Goal: Task Accomplishment & Management: Manage account settings

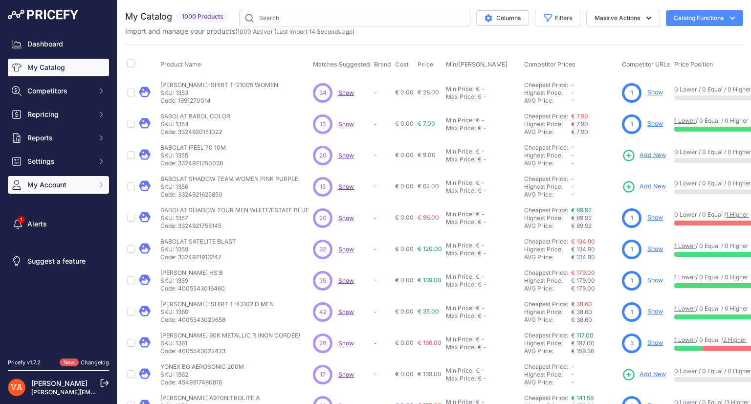
click at [66, 181] on span "My Account" at bounding box center [59, 185] width 64 height 10
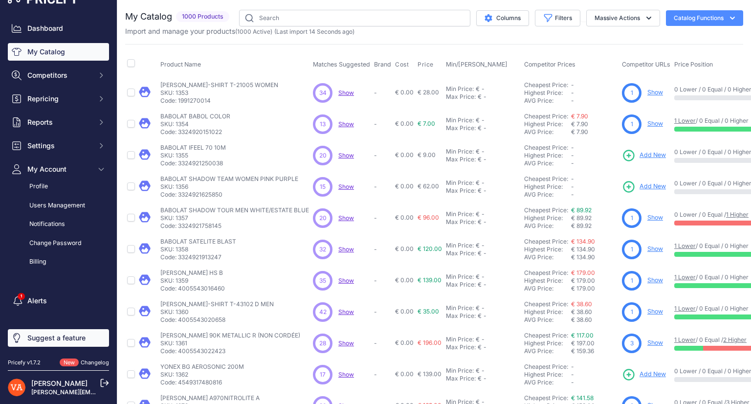
scroll to position [16, 0]
click at [59, 382] on link "[PERSON_NAME]" at bounding box center [59, 383] width 56 height 8
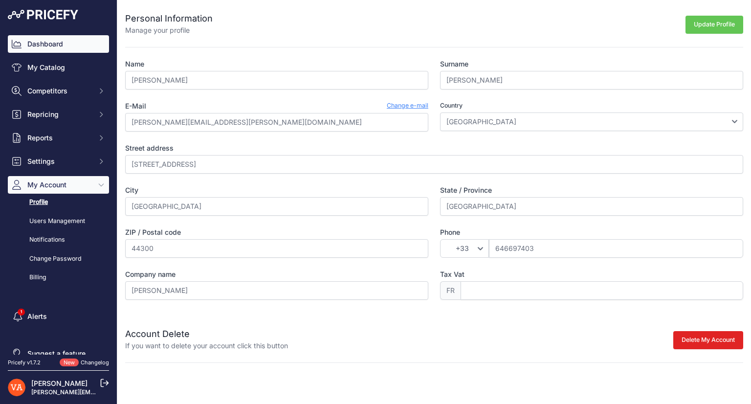
click at [45, 43] on link "Dashboard" at bounding box center [58, 44] width 101 height 18
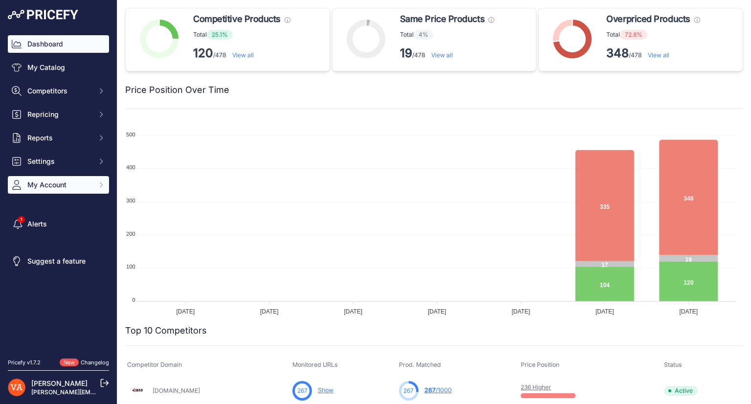
click at [89, 188] on span "My Account" at bounding box center [59, 185] width 64 height 10
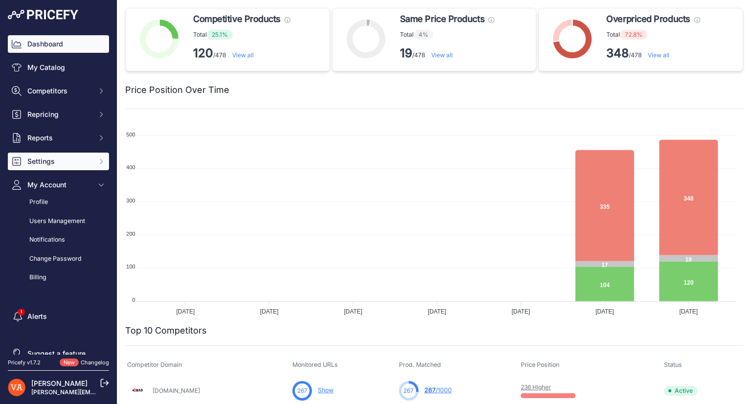
click at [84, 169] on button "Settings" at bounding box center [58, 162] width 101 height 18
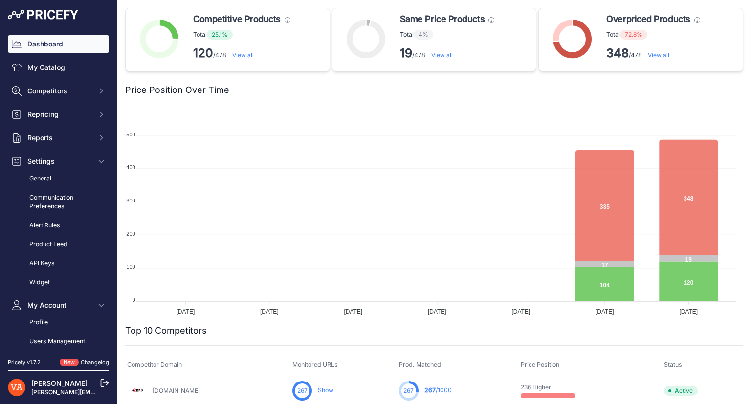
click at [80, 147] on div "Dashboard My Catalog Competitors Competitors Monitored URLs MAP infringements R…" at bounding box center [58, 220] width 101 height 371
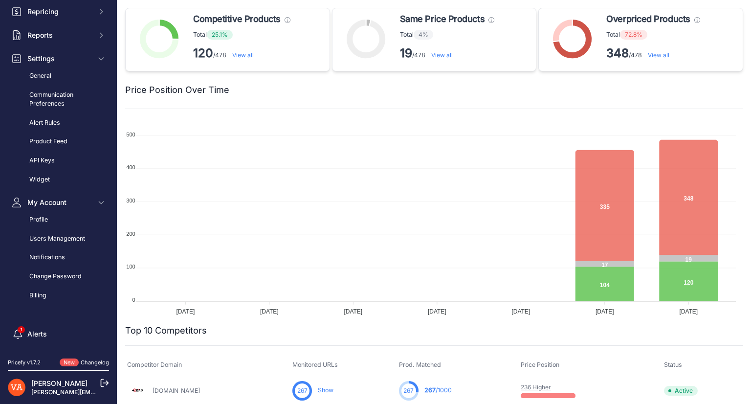
scroll to position [136, 0]
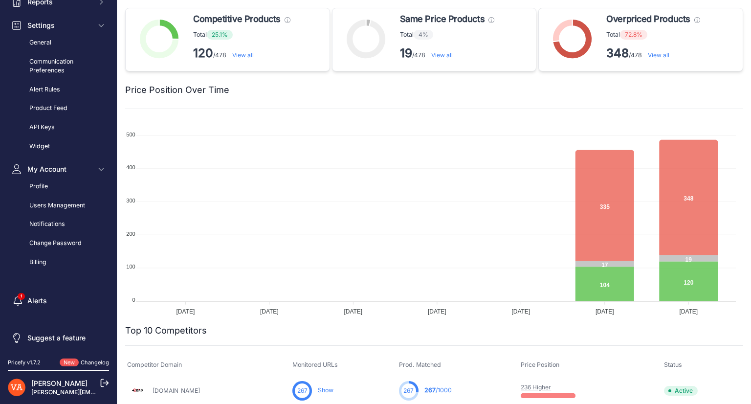
click at [63, 360] on span "New" at bounding box center [69, 362] width 19 height 8
click at [100, 362] on link "Changelog" at bounding box center [95, 362] width 28 height 7
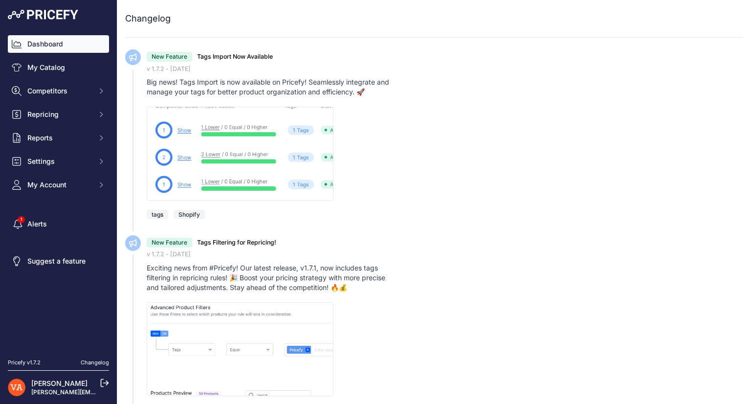
click at [72, 45] on link "Dashboard" at bounding box center [58, 44] width 101 height 18
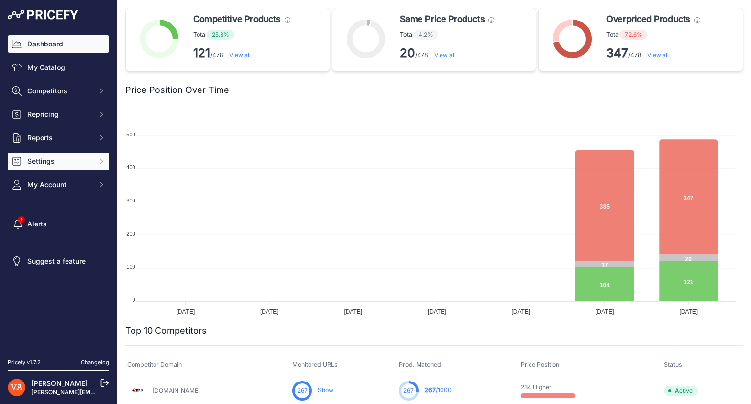
click at [70, 155] on button "Settings" at bounding box center [58, 162] width 101 height 18
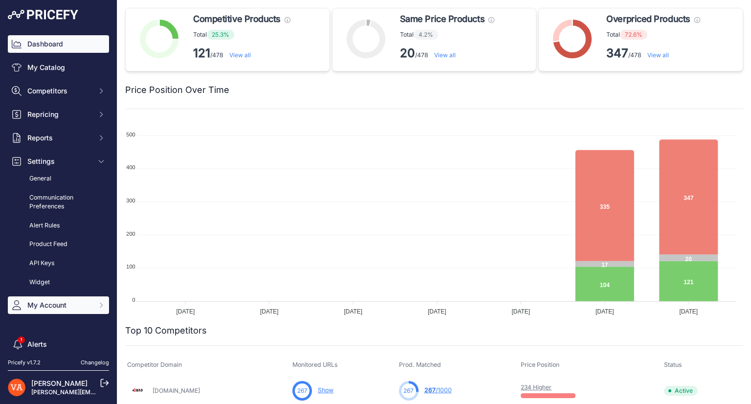
click at [59, 299] on button "My Account" at bounding box center [58, 305] width 101 height 18
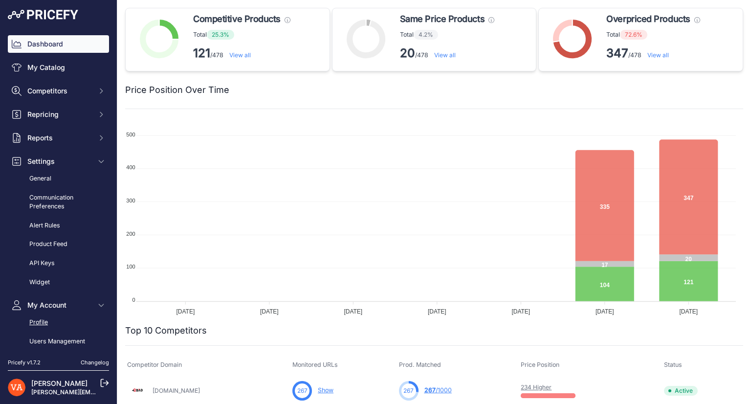
click at [59, 317] on link "Profile" at bounding box center [58, 322] width 101 height 17
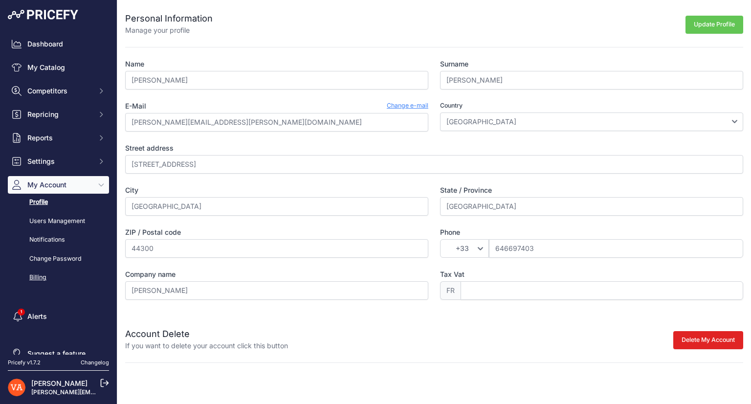
click at [42, 280] on link "Billing" at bounding box center [58, 277] width 101 height 17
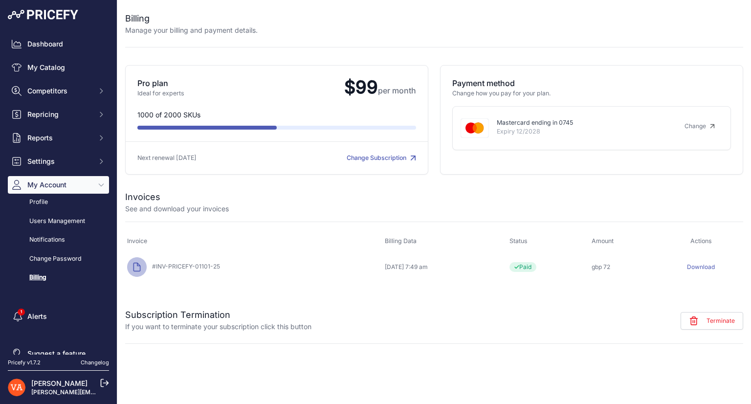
click at [706, 264] on link "Download" at bounding box center [701, 266] width 28 height 7
